Goal: Use online tool/utility: Utilize a website feature to perform a specific function

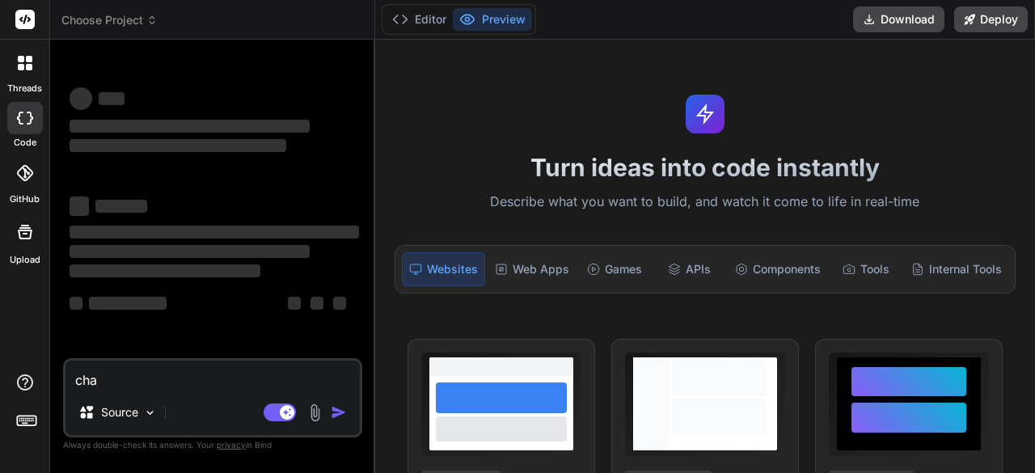
type textarea "x"
type textarea "ch"
type textarea "x"
type textarea "c"
type textarea "x"
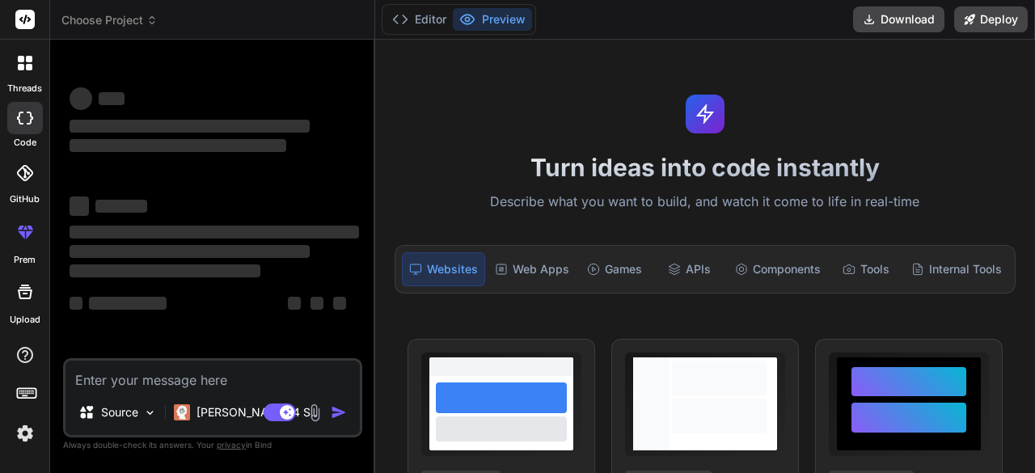
click at [120, 385] on textarea at bounding box center [212, 375] width 294 height 29
type textarea "x"
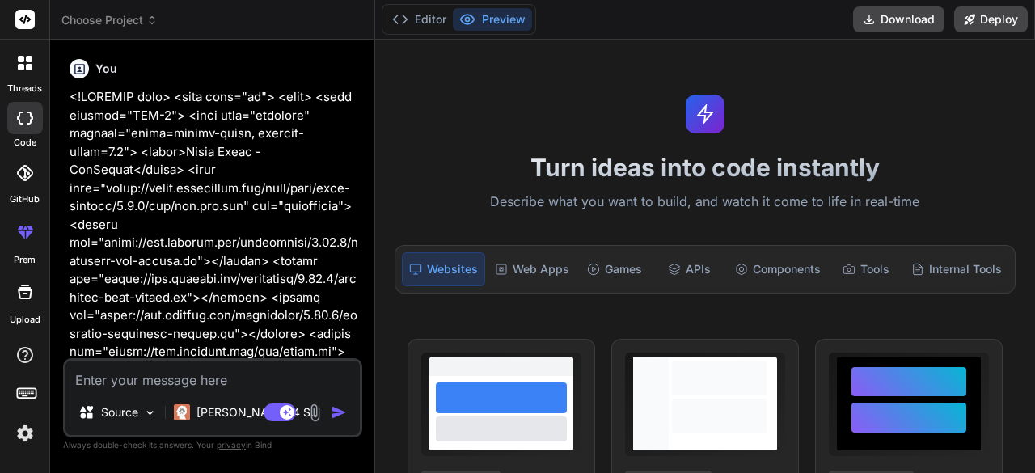
type textarea "<!DOCTYPE html> <html lang="en"> <head> <meta charset="UTF-8"> <meta name="view…"
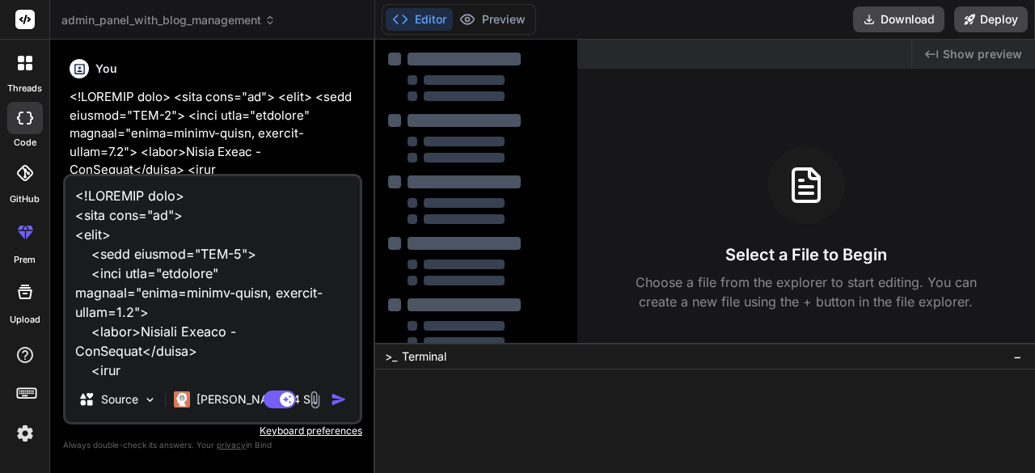
type textarea "x"
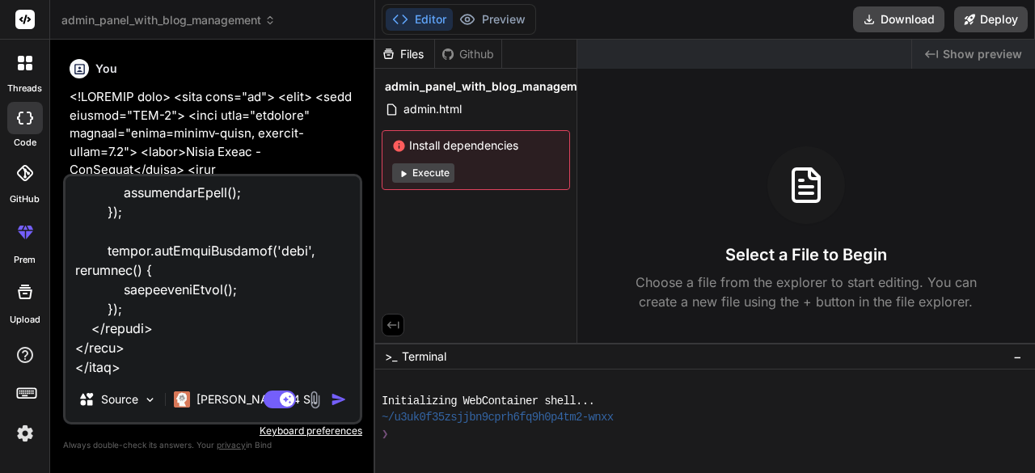
type textarea "<!DOCTYPE html> <html lang="en"> <head> <meta charset="UTF-8"> <meta name="view…"
click at [339, 394] on img "button" at bounding box center [339, 399] width 16 height 16
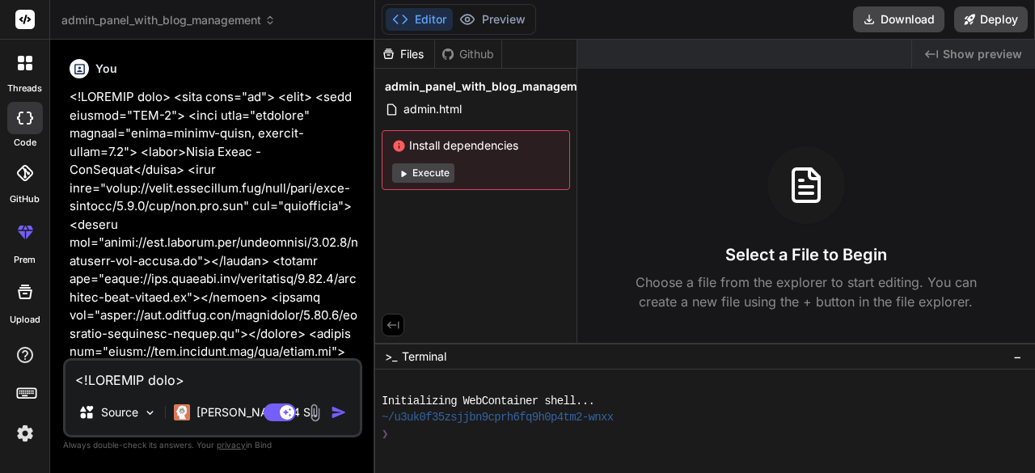
scroll to position [44172, 0]
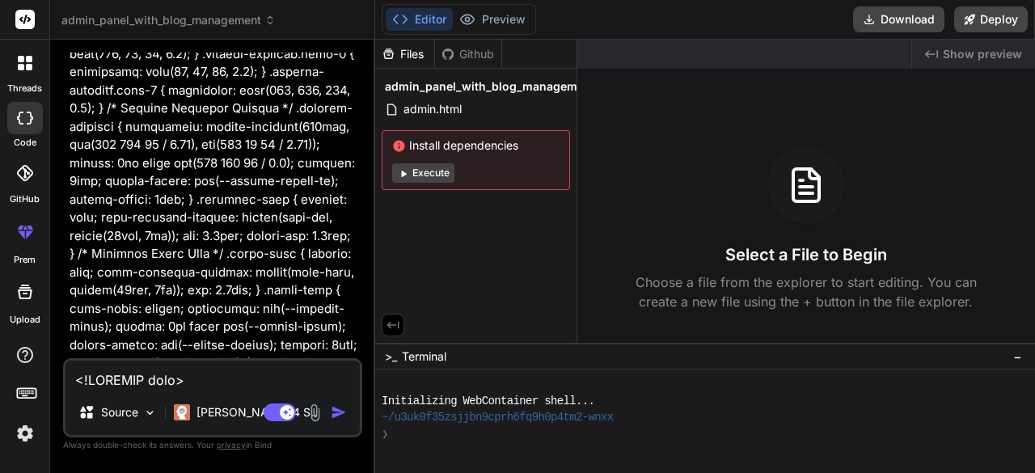
type textarea "x"
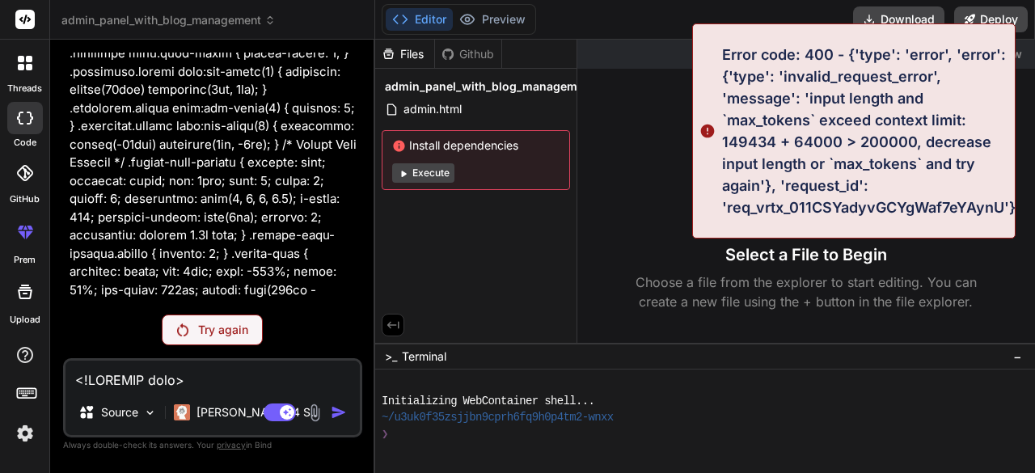
scroll to position [49958, 0]
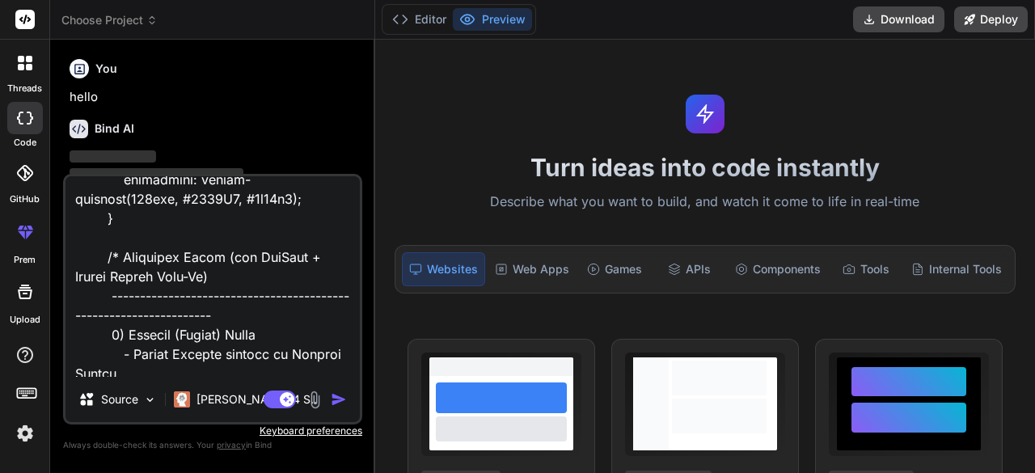
scroll to position [8421, 0]
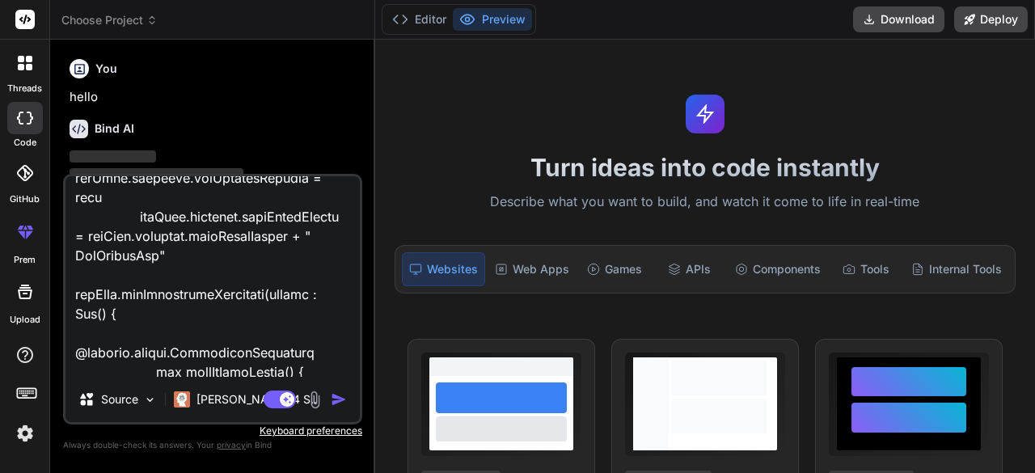
click at [23, 431] on img at bounding box center [24, 433] width 27 height 27
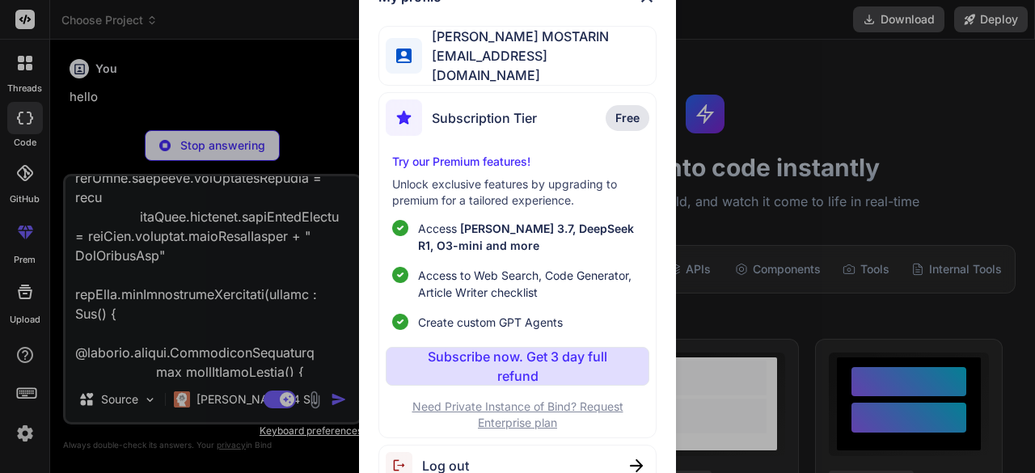
type textarea "x"
